Goal: Book appointment/travel/reservation

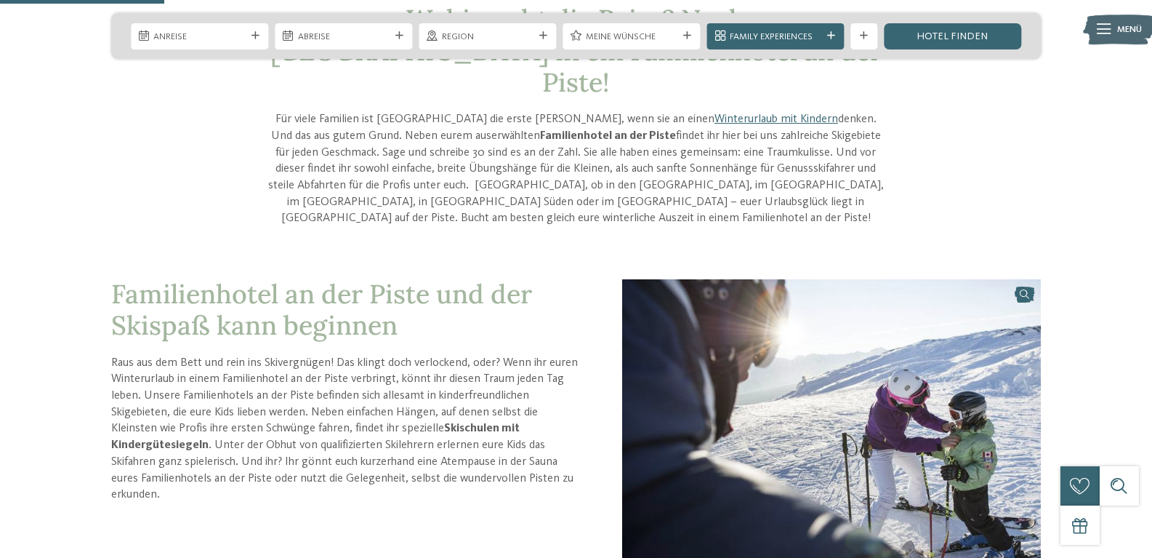
scroll to position [509, 0]
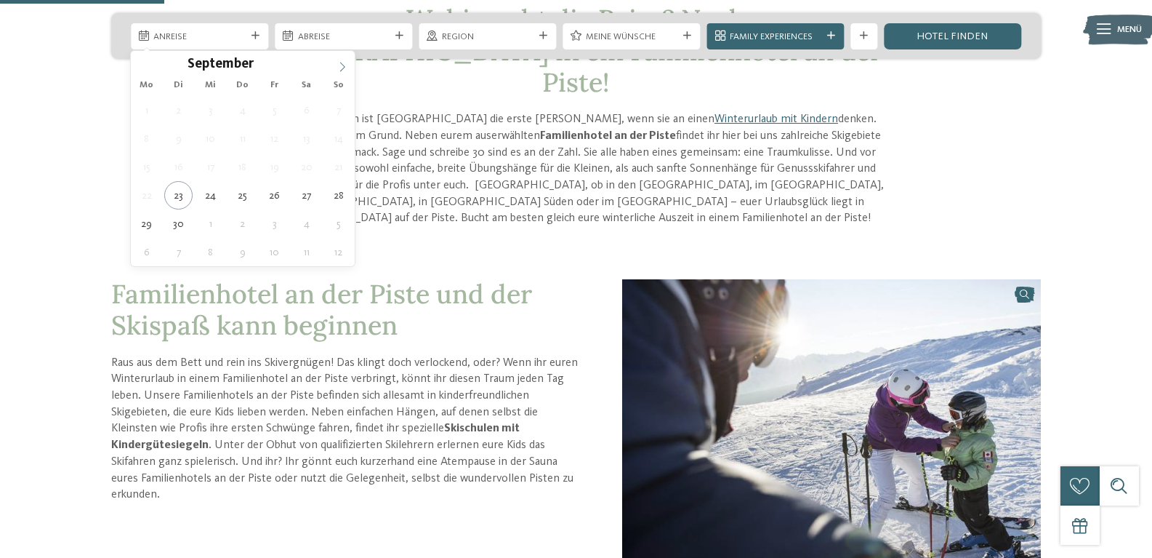
click at [344, 58] on span at bounding box center [342, 63] width 25 height 25
type input "****"
click at [344, 58] on span at bounding box center [342, 63] width 25 height 25
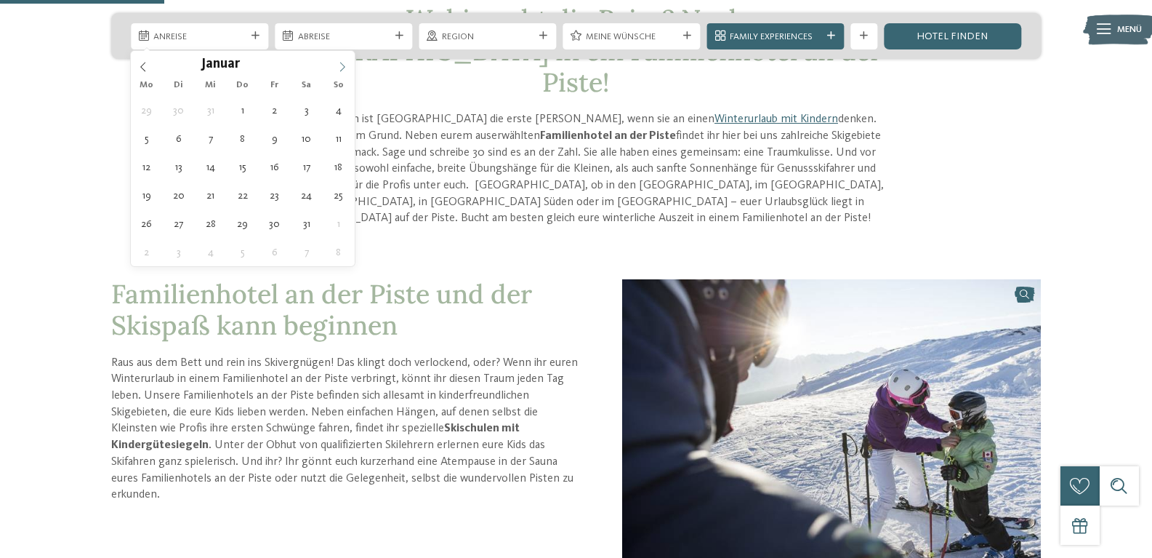
click at [344, 58] on span at bounding box center [342, 63] width 25 height 25
type div "15.02.2026"
type input "****"
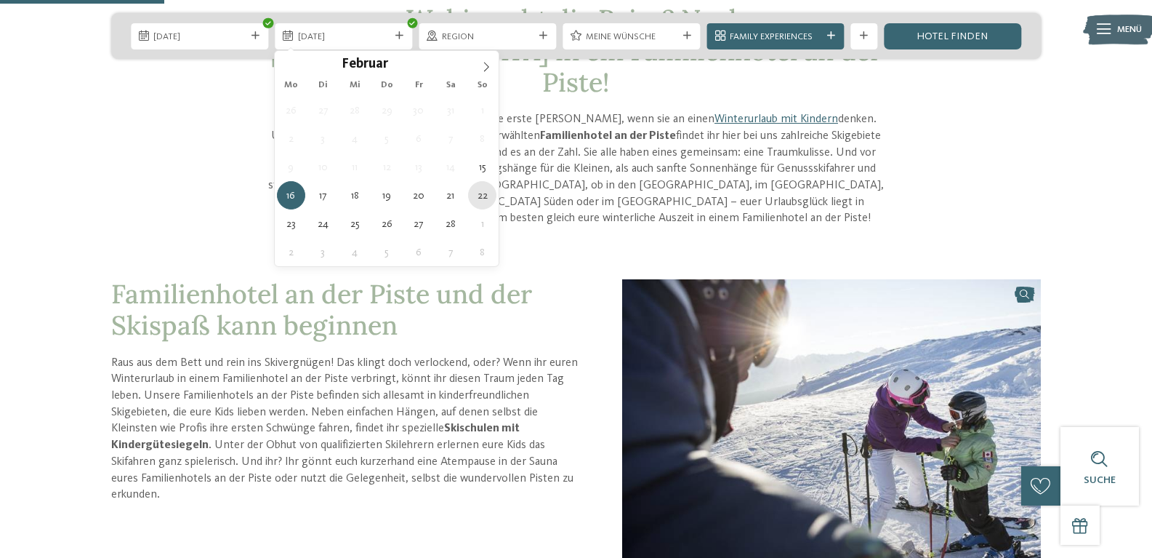
type div "22.02.2026"
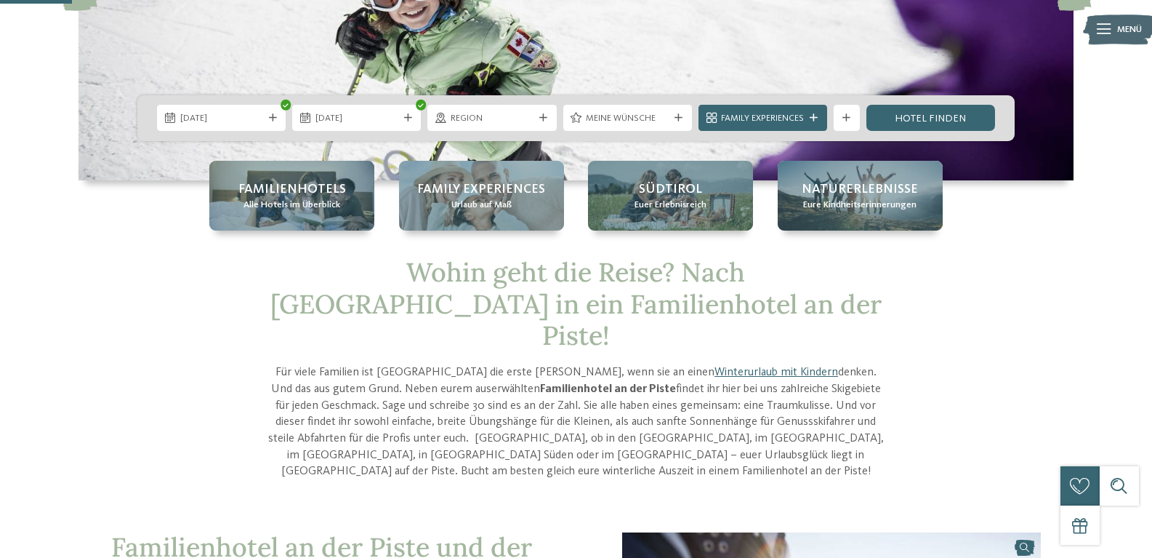
scroll to position [218, 0]
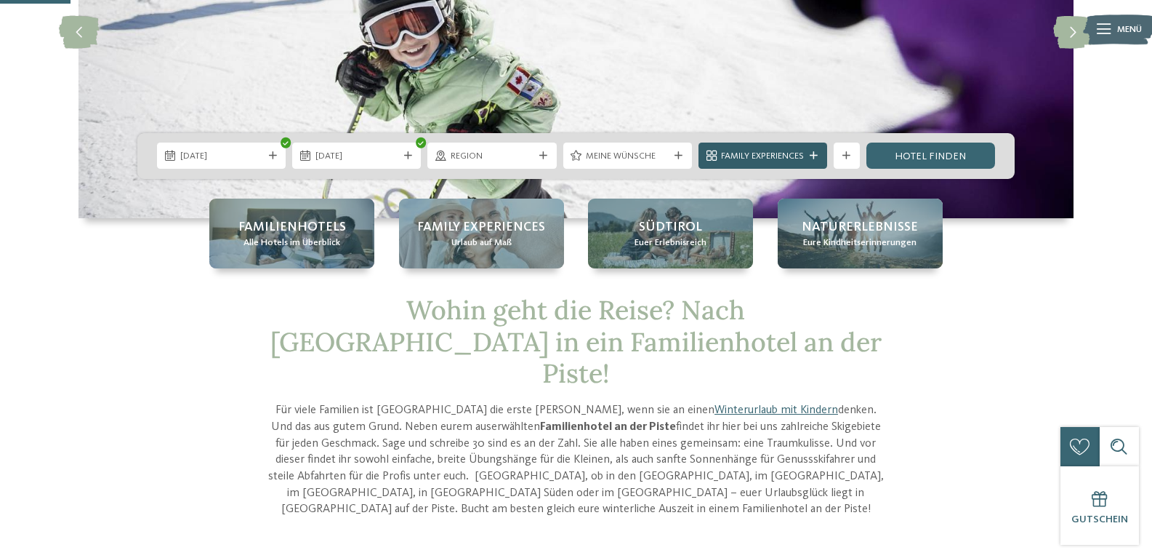
click at [808, 157] on div at bounding box center [814, 156] width 13 height 8
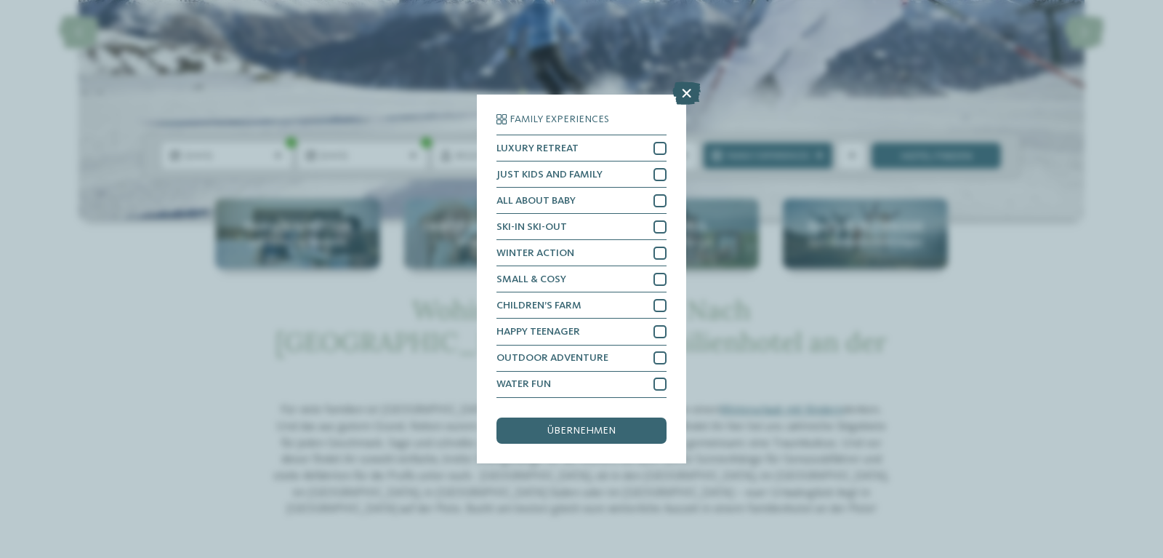
click at [689, 92] on icon at bounding box center [686, 93] width 28 height 23
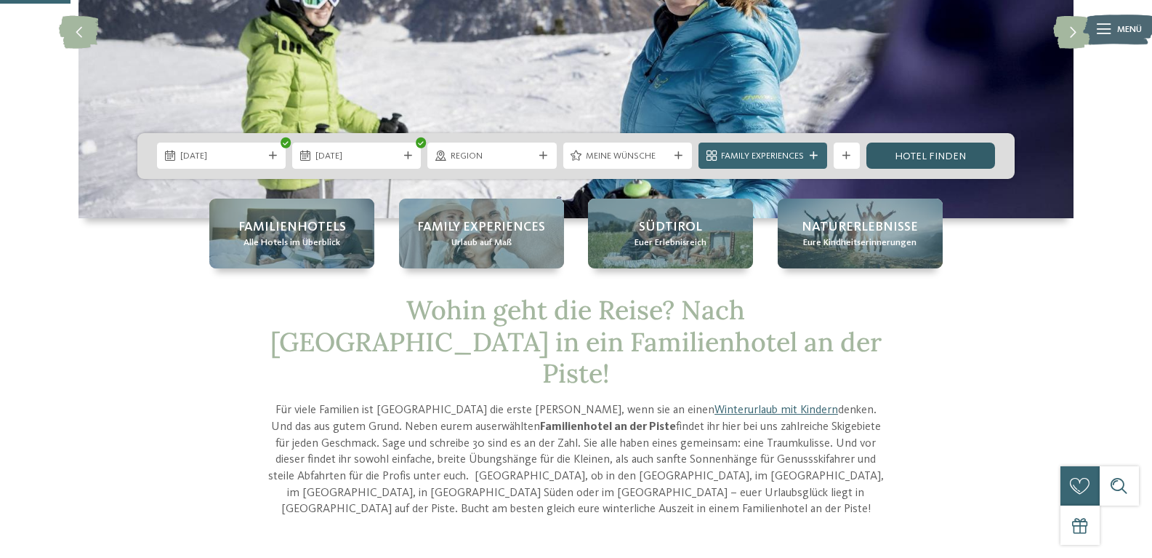
click at [917, 160] on link "Hotel finden" at bounding box center [931, 155] width 129 height 26
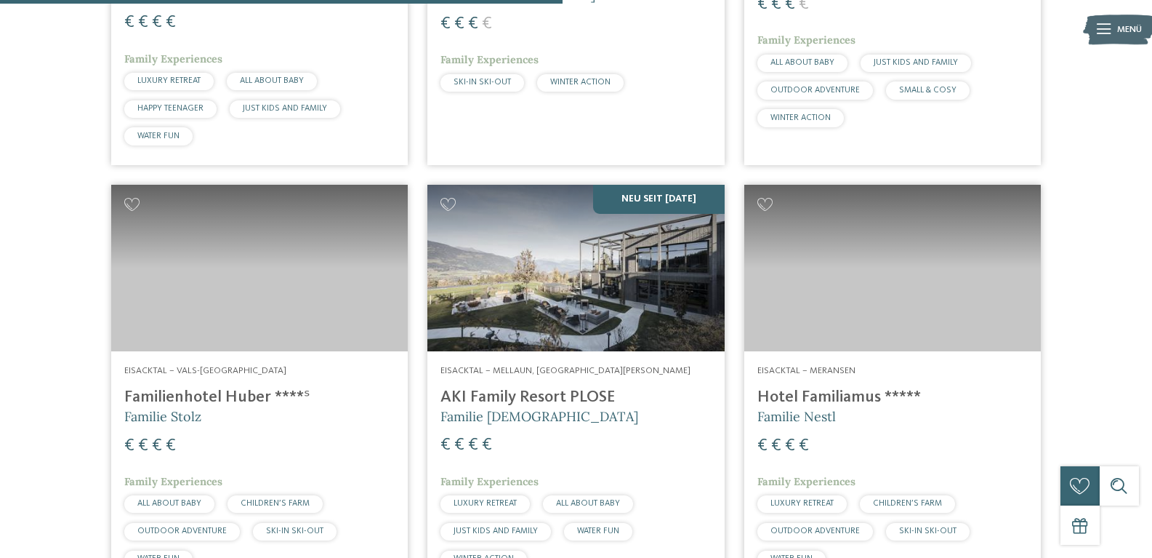
scroll to position [1658, 0]
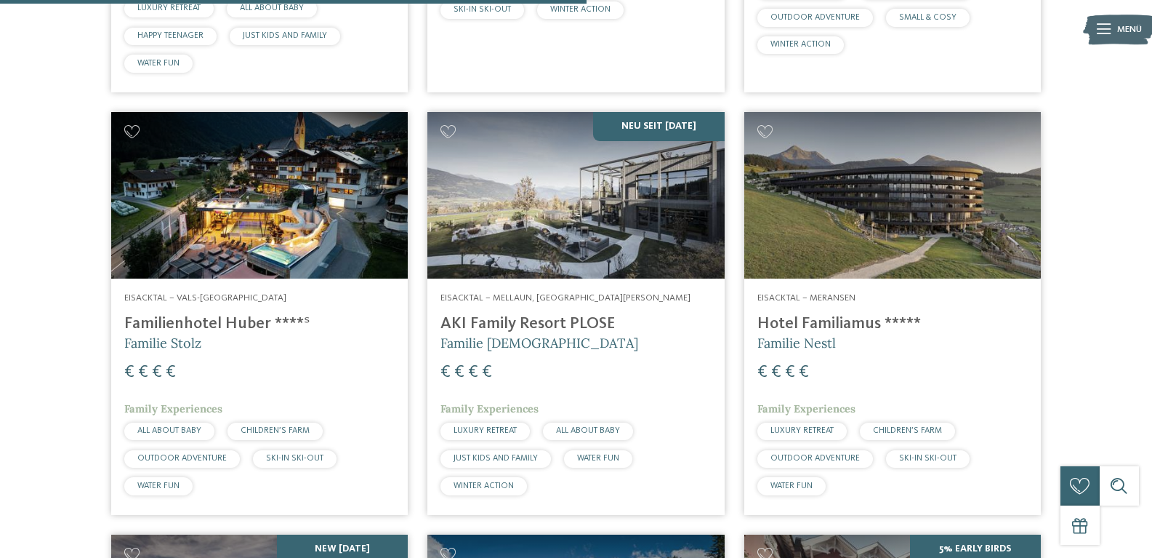
click at [350, 236] on img at bounding box center [259, 195] width 297 height 167
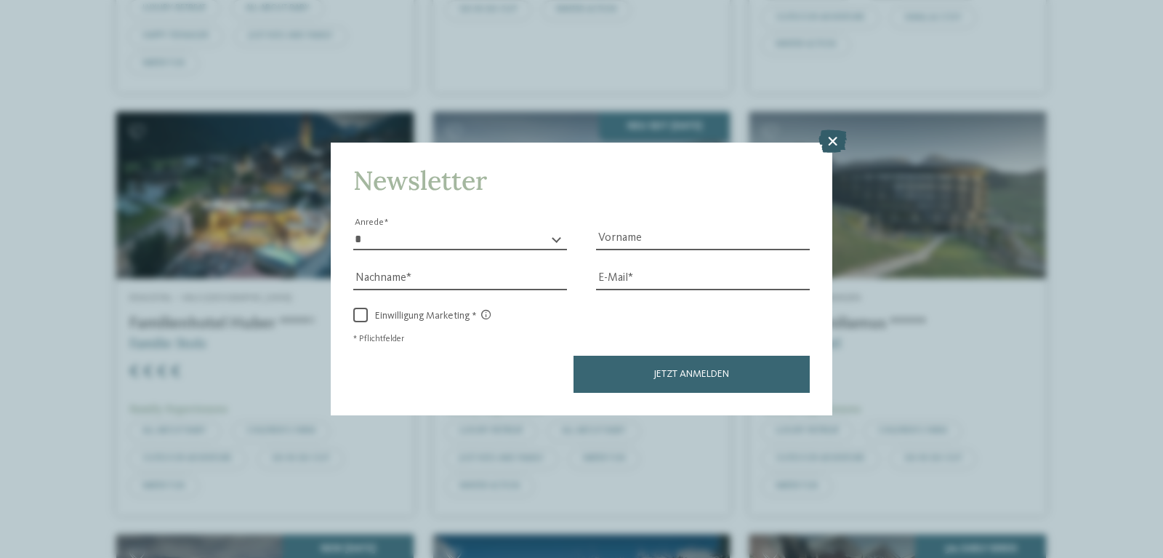
click at [827, 142] on icon at bounding box center [833, 140] width 28 height 23
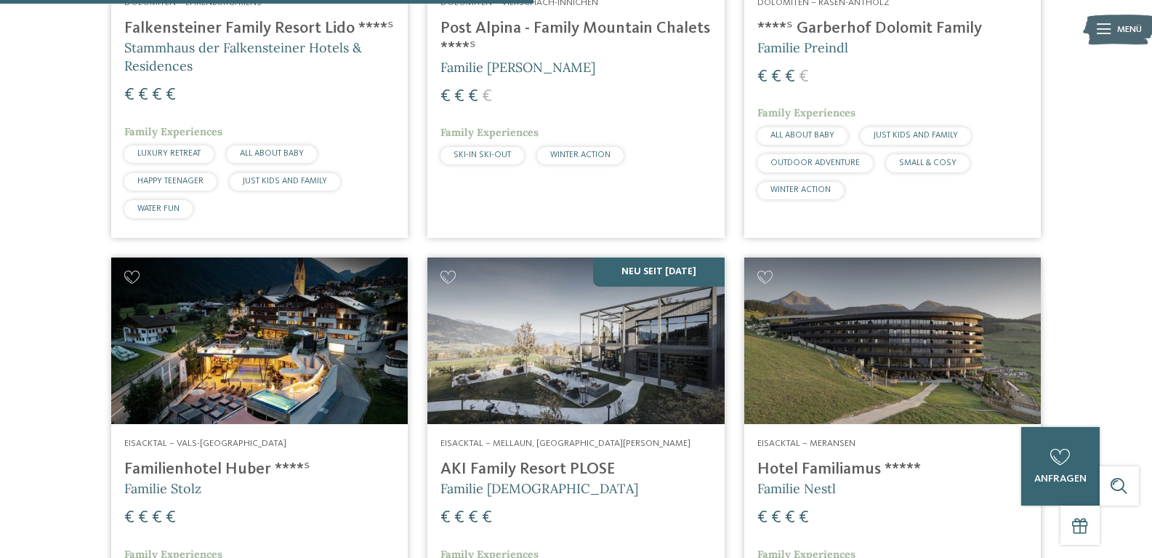
scroll to position [1221, 0]
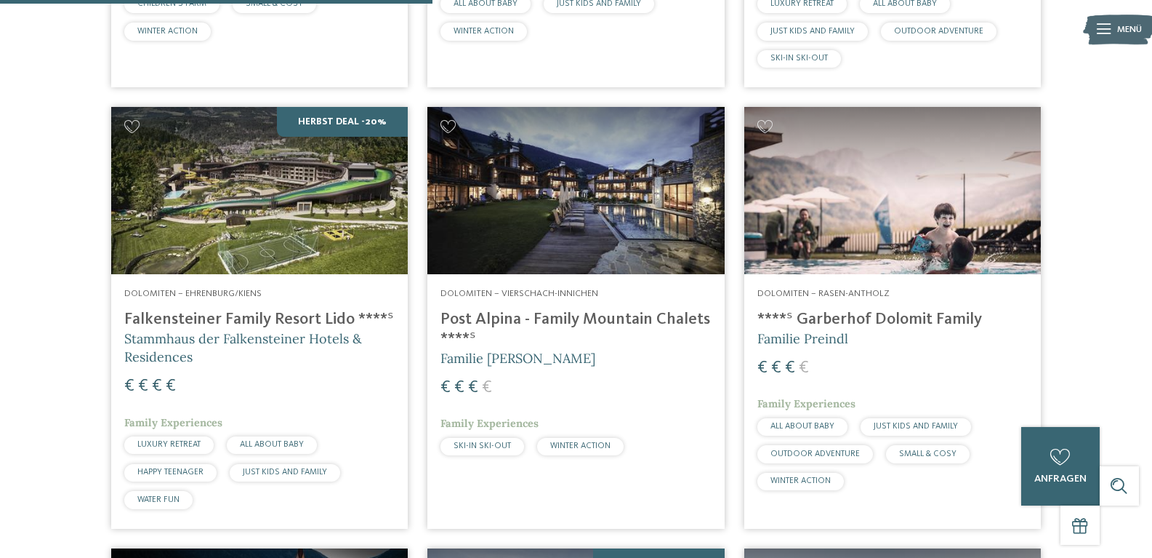
click at [329, 217] on img at bounding box center [259, 190] width 297 height 167
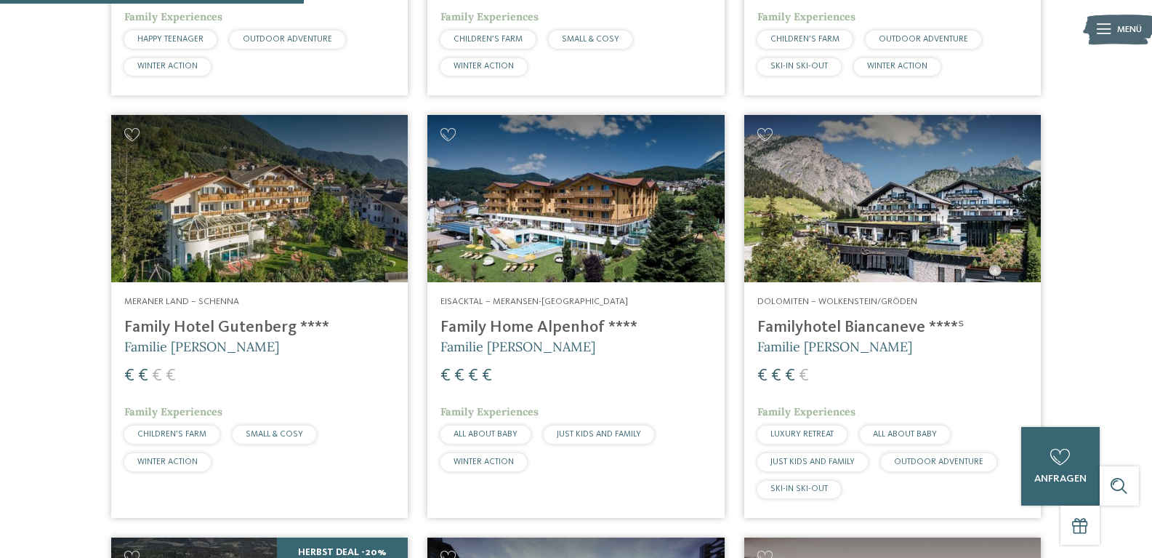
scroll to position [712, 0]
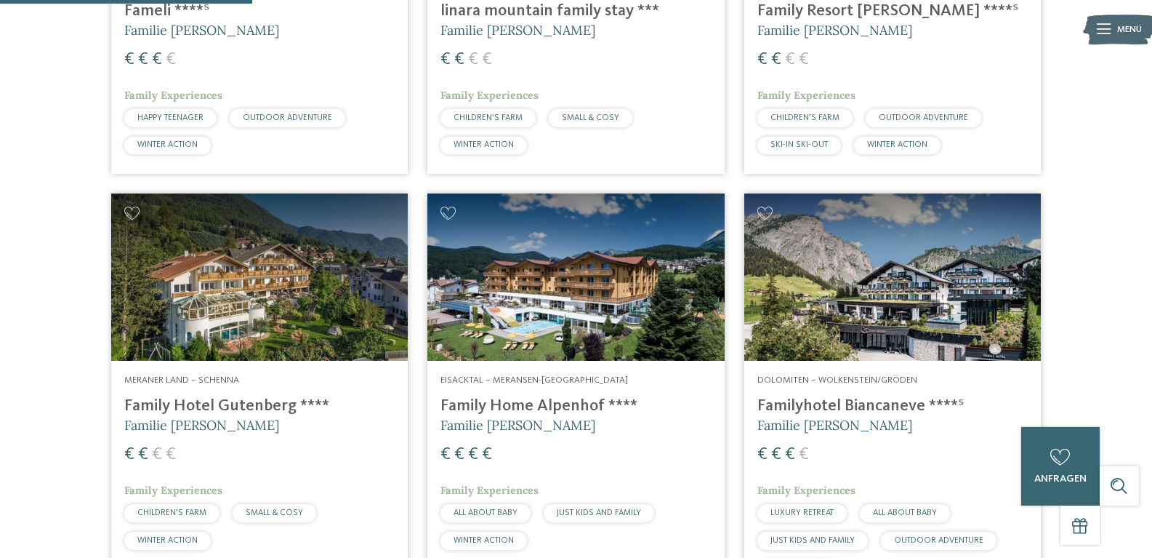
click at [585, 327] on img at bounding box center [575, 276] width 297 height 167
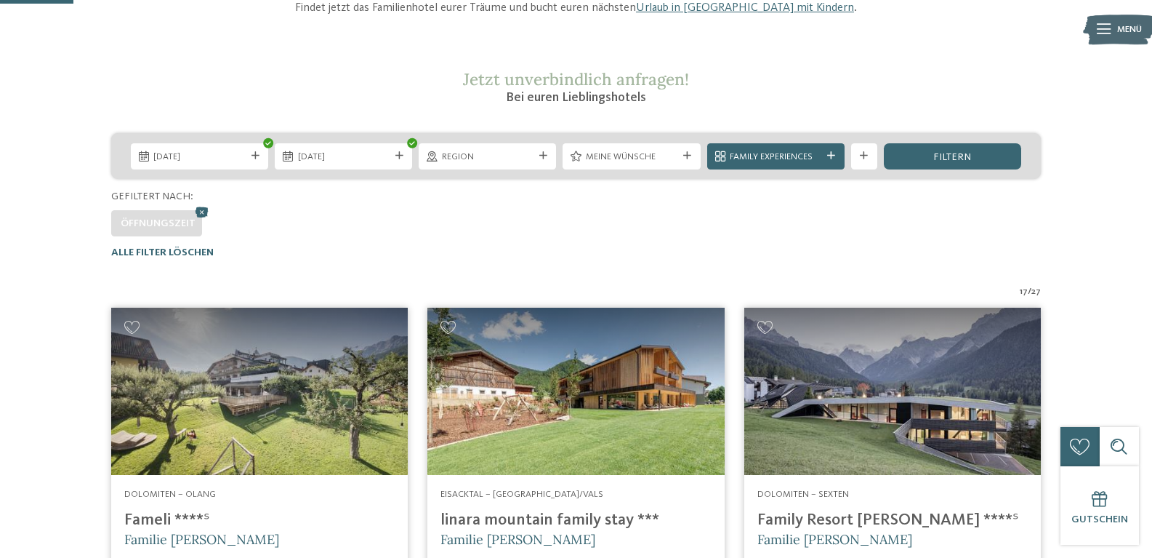
scroll to position [494, 0]
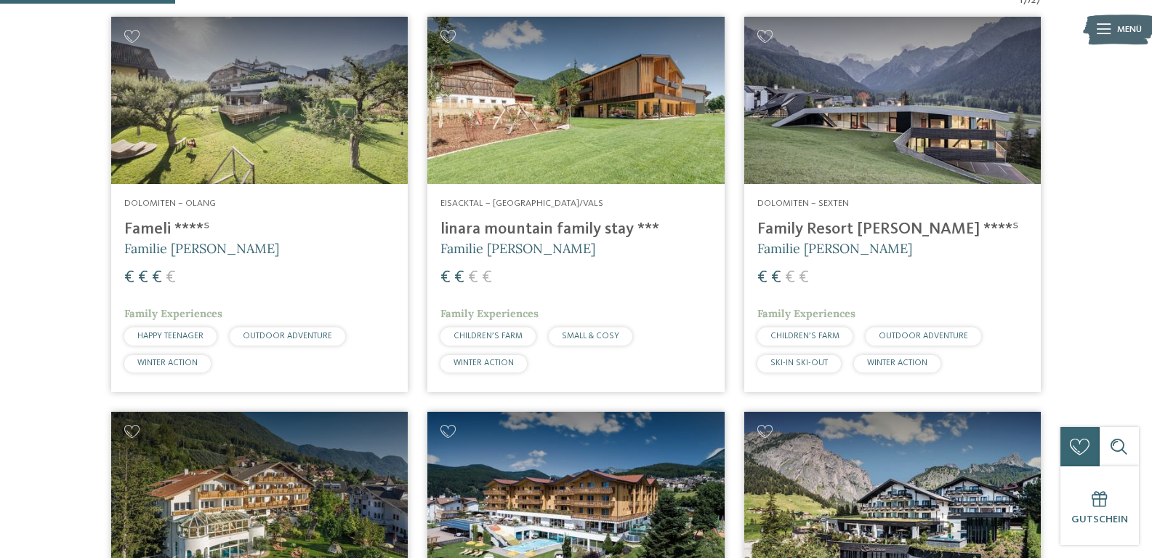
click at [880, 128] on img at bounding box center [892, 100] width 297 height 167
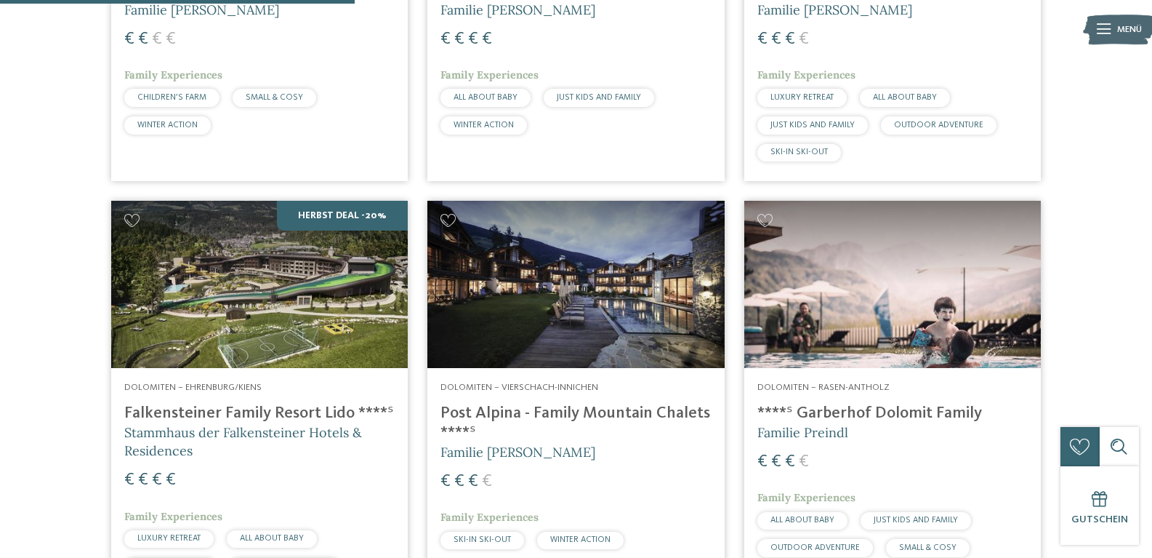
scroll to position [1221, 0]
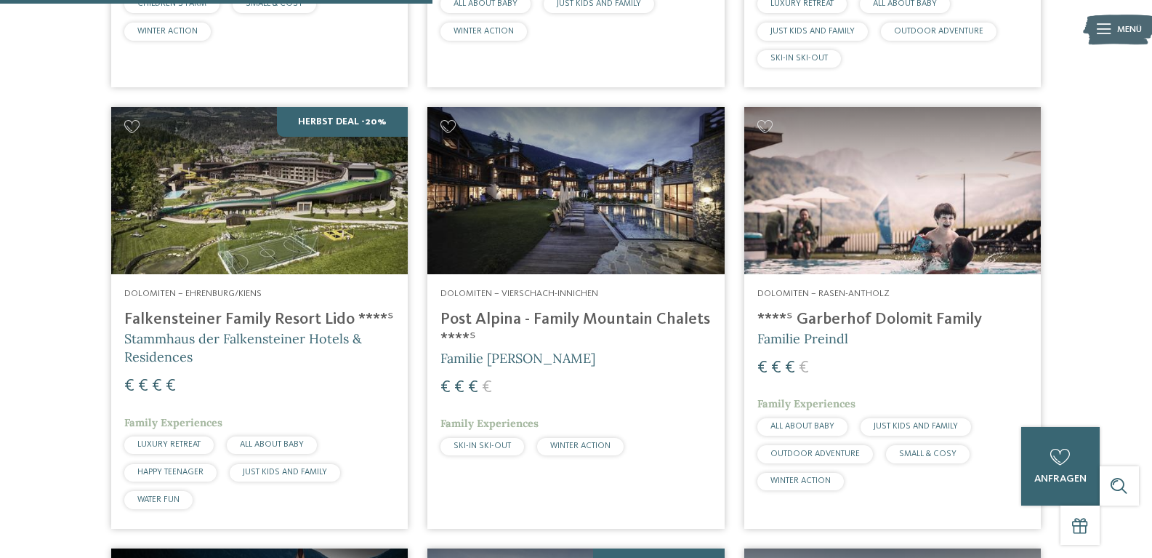
click at [848, 223] on img at bounding box center [892, 190] width 297 height 167
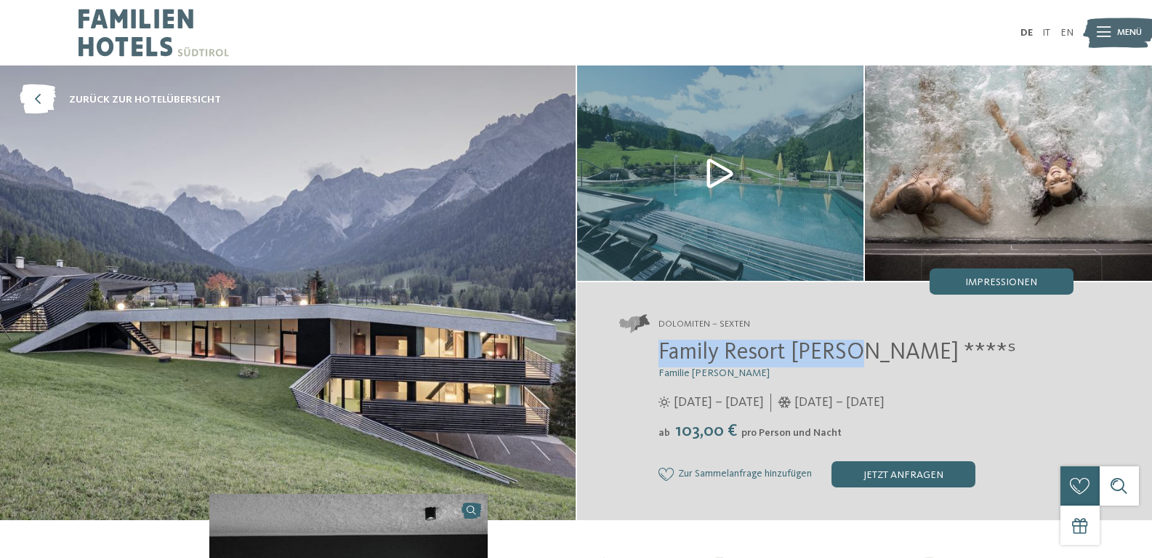
drag, startPoint x: 660, startPoint y: 352, endPoint x: 850, endPoint y: 349, distance: 189.8
click at [850, 349] on span "Family Resort [PERSON_NAME] ****ˢ" at bounding box center [838, 352] width 358 height 23
copy span "Family Resort [PERSON_NAME]"
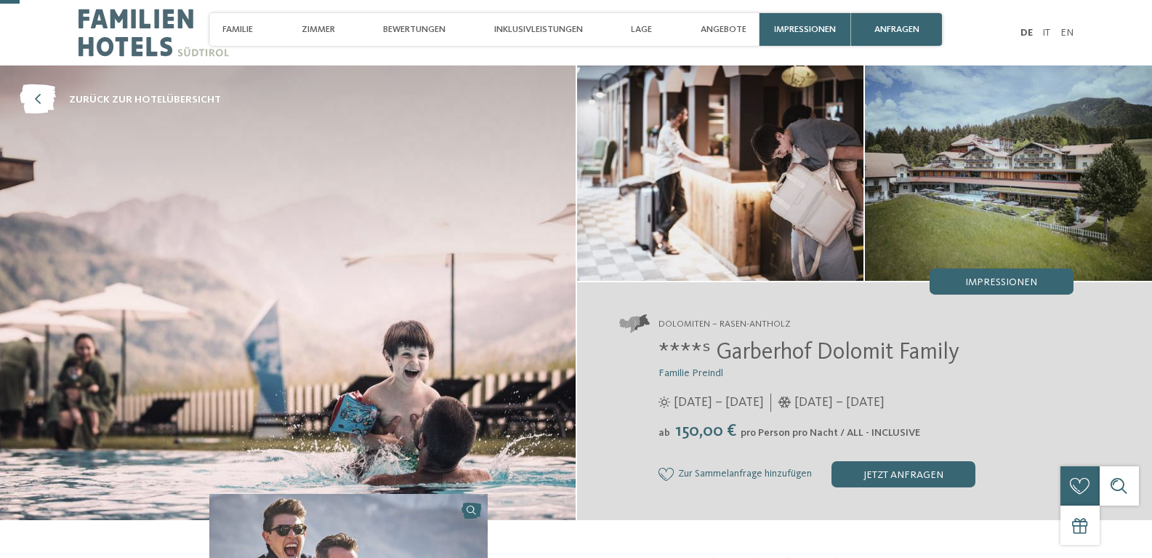
scroll to position [364, 0]
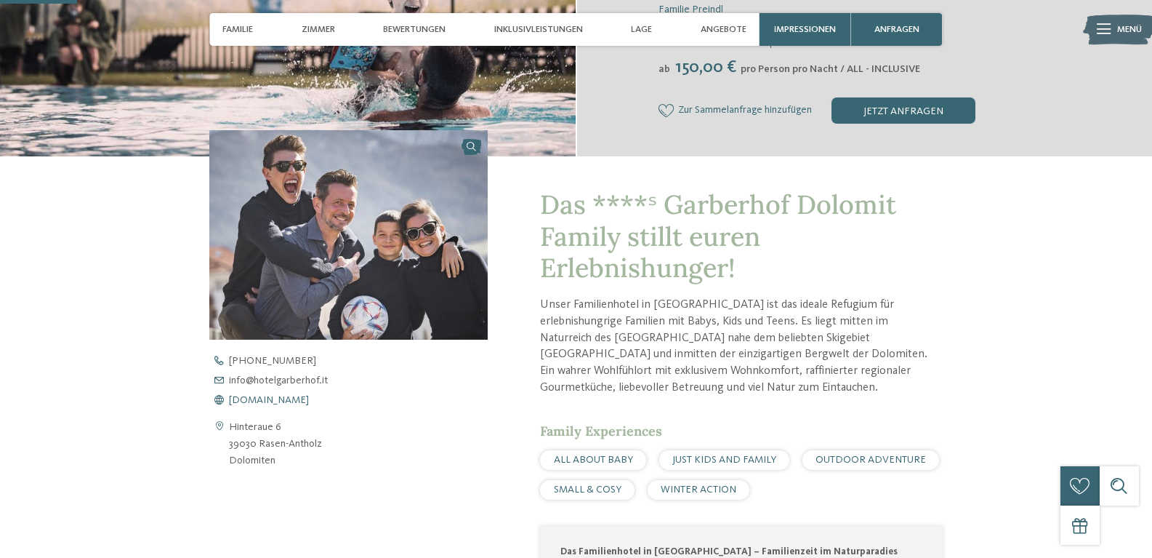
click at [302, 400] on span "www.hotelgarberhof.it" at bounding box center [269, 400] width 80 height 10
